Goal: Transaction & Acquisition: Purchase product/service

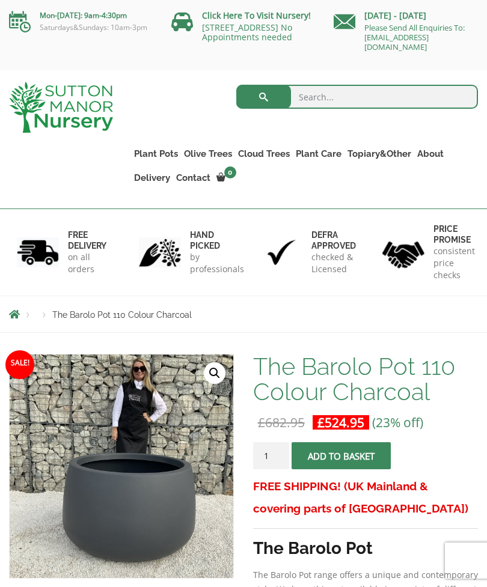
click at [153, 156] on link "Plant Pots" at bounding box center [156, 153] width 50 height 17
click at [0, 0] on link "The Amalfi Pots" at bounding box center [0, 0] width 0 height 0
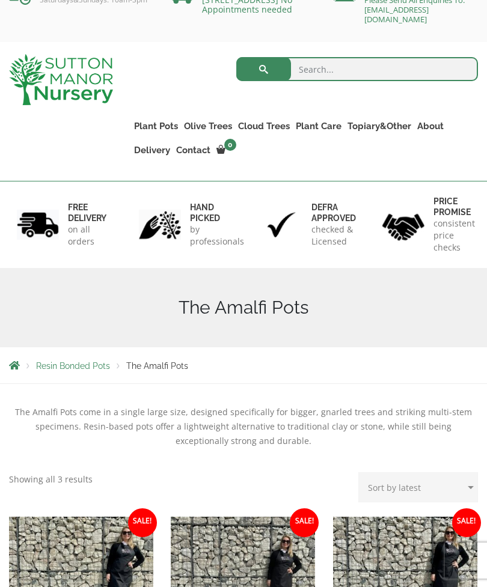
scroll to position [28, 0]
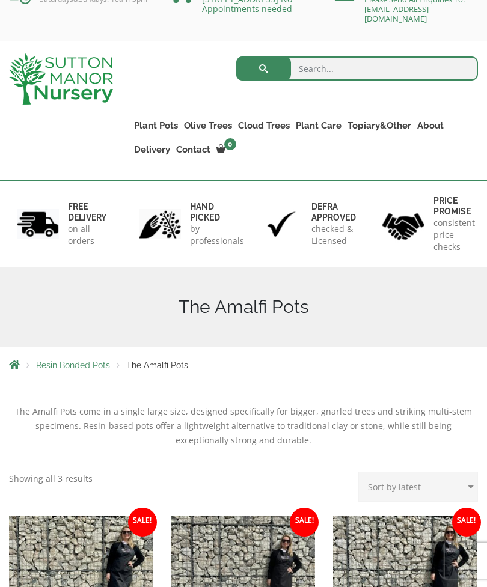
click at [0, 0] on link "The Olive Jar" at bounding box center [0, 0] width 0 height 0
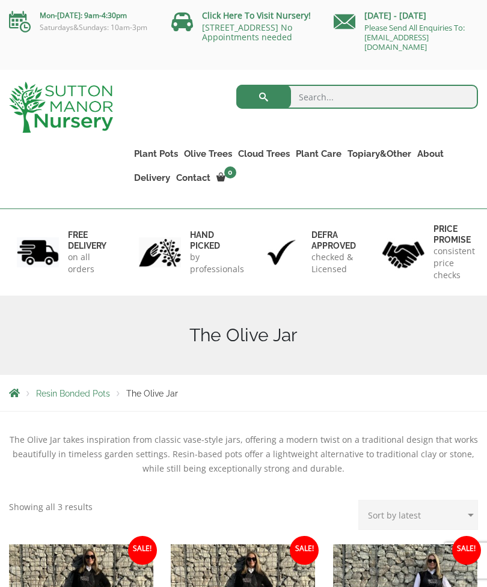
click at [0, 0] on link "Gnarled Plateau Olive Tree XL" at bounding box center [0, 0] width 0 height 0
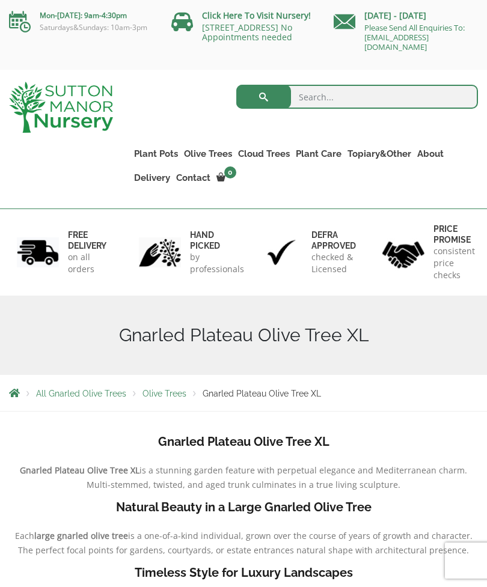
click at [0, 0] on link "Gnarled Olive Trees XXL" at bounding box center [0, 0] width 0 height 0
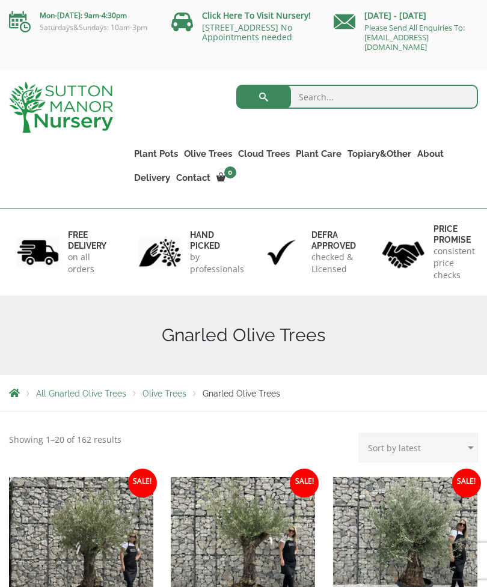
click at [0, 0] on link "Fibre Clay Pots" at bounding box center [0, 0] width 0 height 0
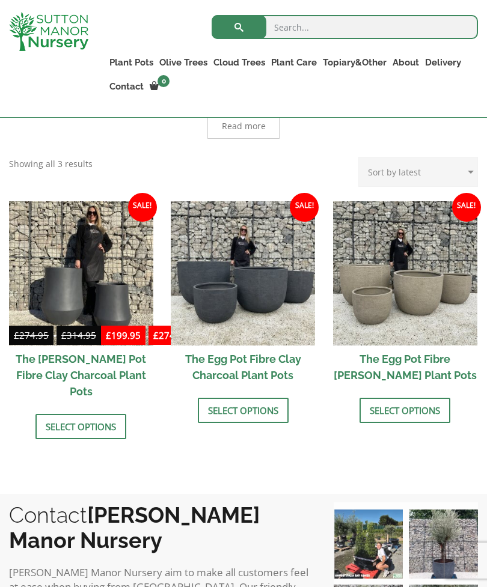
scroll to position [335, 0]
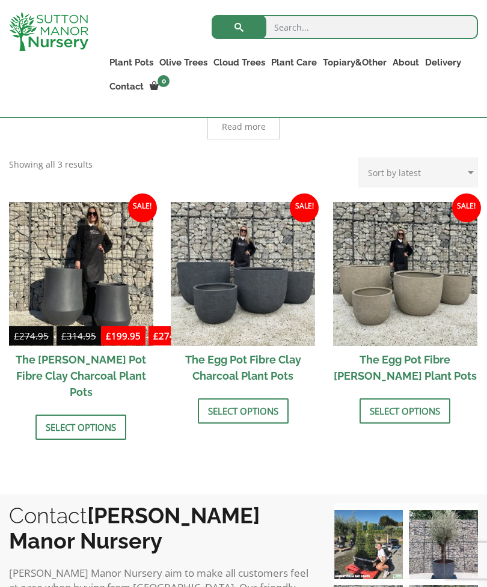
click at [249, 406] on link "Select options" at bounding box center [243, 410] width 91 height 25
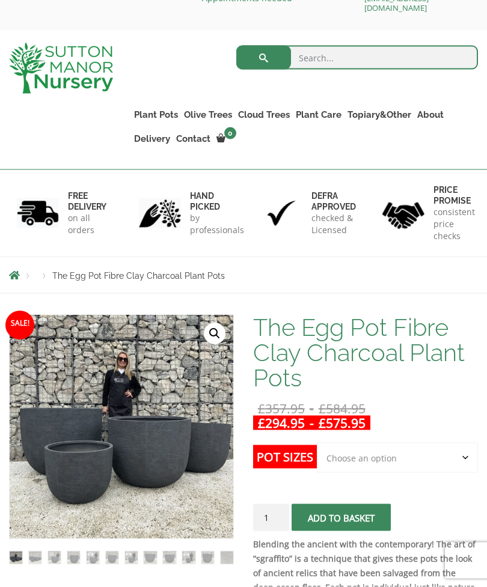
scroll to position [43, 0]
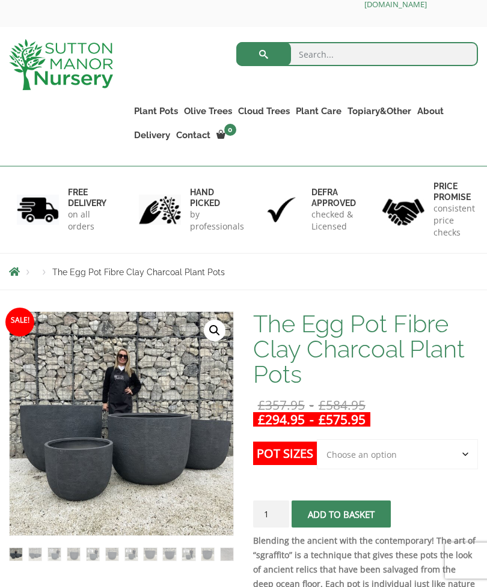
click at [457, 453] on select "Choose an option Click here to buy the 5th To Largest Pot In The Picture Click …" at bounding box center [397, 454] width 161 height 30
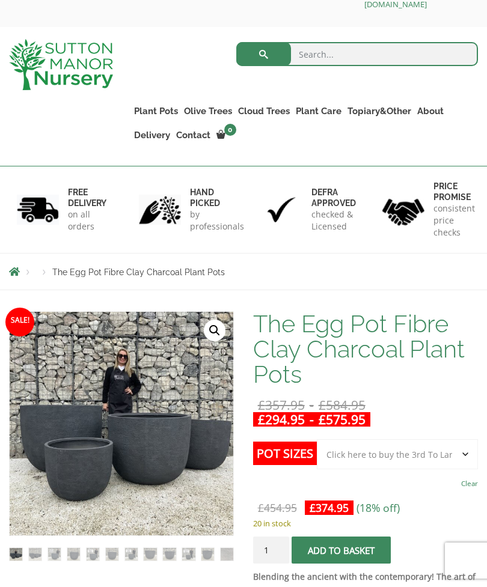
click at [460, 449] on select "Choose an option Click here to buy the 5th To Largest Pot In The Picture Click …" at bounding box center [397, 454] width 161 height 30
click at [61, 419] on img at bounding box center [276, 578] width 532 height 532
click at [457, 448] on select "Choose an option Click here to buy the 5th To Largest Pot In The Picture Click …" at bounding box center [397, 454] width 161 height 30
select select "Click here to buy the 5th To Largest Pot In The Picture"
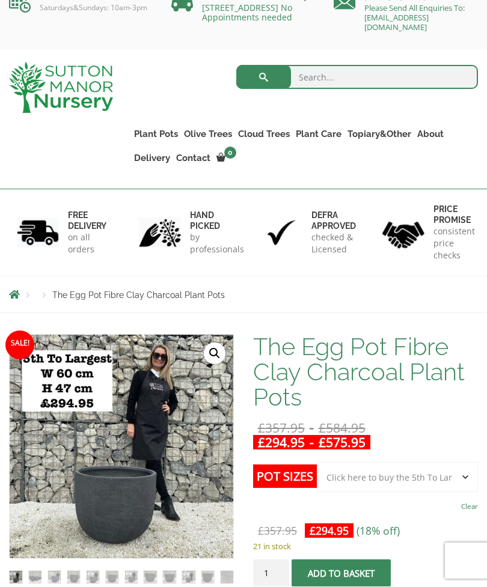
scroll to position [20, 0]
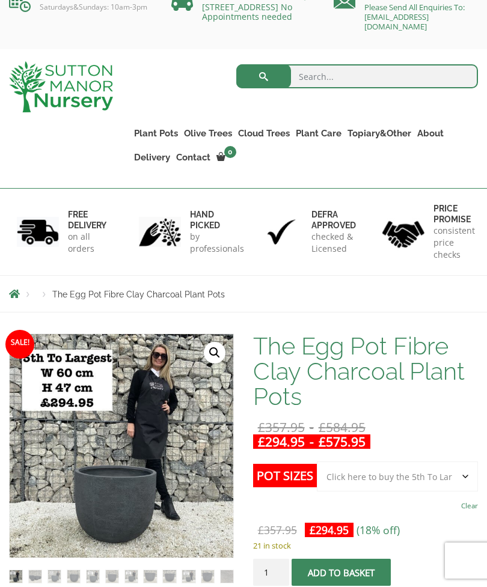
click at [0, 0] on link "Taxus Baccata (Yew)" at bounding box center [0, 0] width 0 height 0
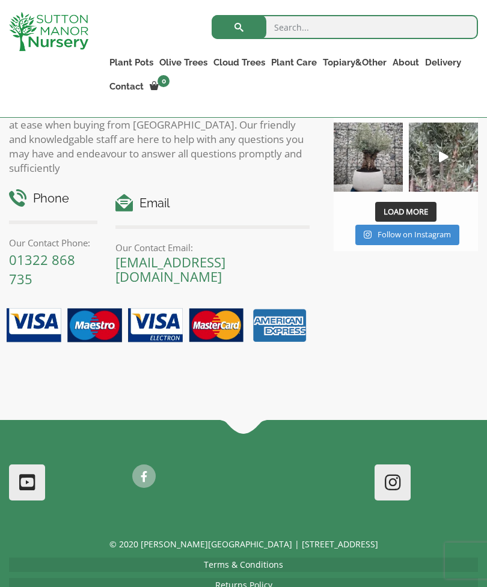
scroll to position [902, 0]
